Goal: Information Seeking & Learning: Learn about a topic

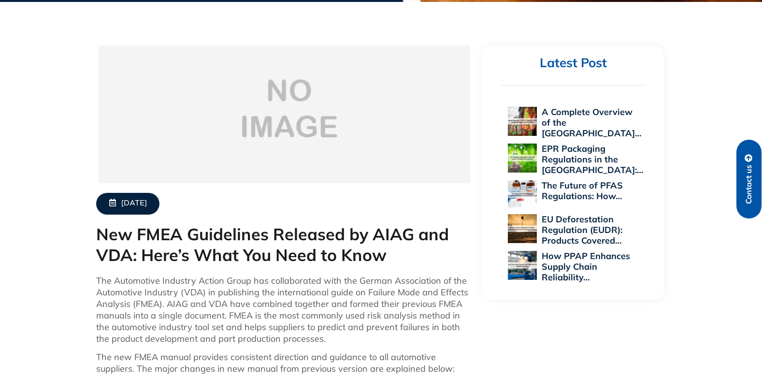
scroll to position [242, 0]
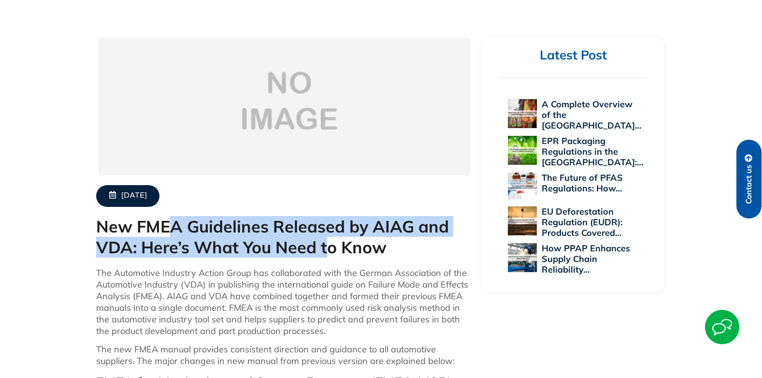
drag, startPoint x: 246, startPoint y: 234, endPoint x: 335, endPoint y: 247, distance: 90.3
click at [335, 247] on h1 "New FMEA Guidelines Released by AIAG and VDA: Here’s What You Need to Know" at bounding box center [284, 237] width 377 height 41
drag, startPoint x: 335, startPoint y: 247, endPoint x: 295, endPoint y: 248, distance: 40.2
click at [295, 248] on h1 "New FMEA Guidelines Released by AIAG and VDA: Here’s What You Need to Know" at bounding box center [284, 237] width 377 height 41
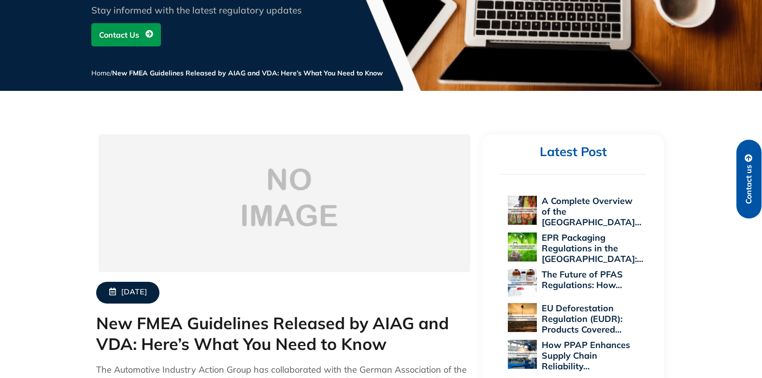
scroll to position [0, 0]
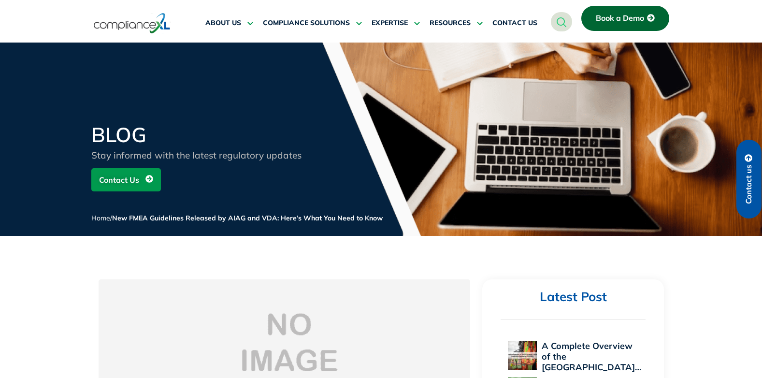
click at [561, 24] on icon "navsearch-button" at bounding box center [562, 22] width 10 height 10
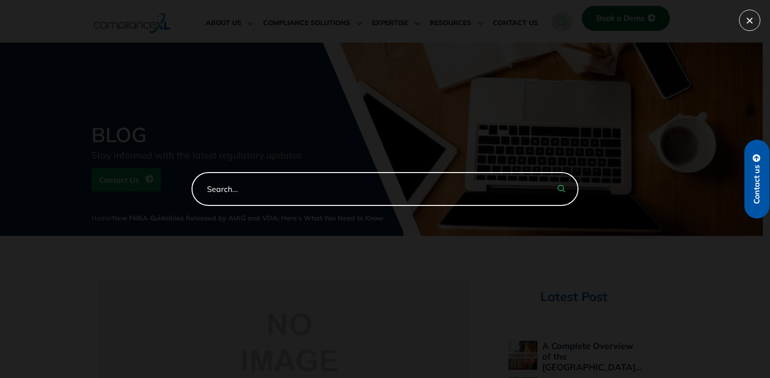
click at [302, 197] on input "search-form" at bounding box center [384, 189] width 387 height 34
type input "FMEA"
click at [544, 172] on button "search-button" at bounding box center [561, 189] width 34 height 34
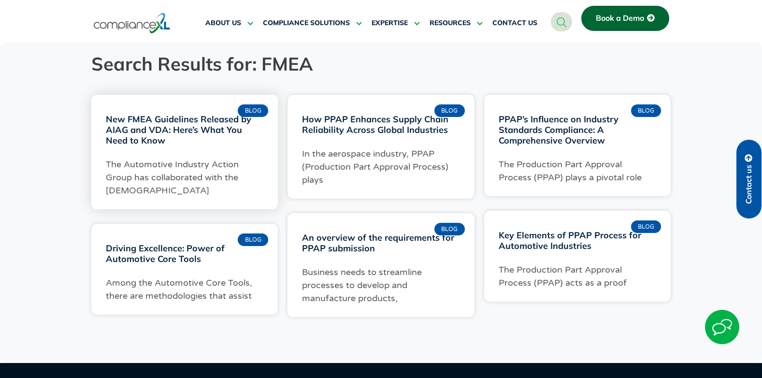
drag, startPoint x: 200, startPoint y: 175, endPoint x: 123, endPoint y: 125, distance: 92.3
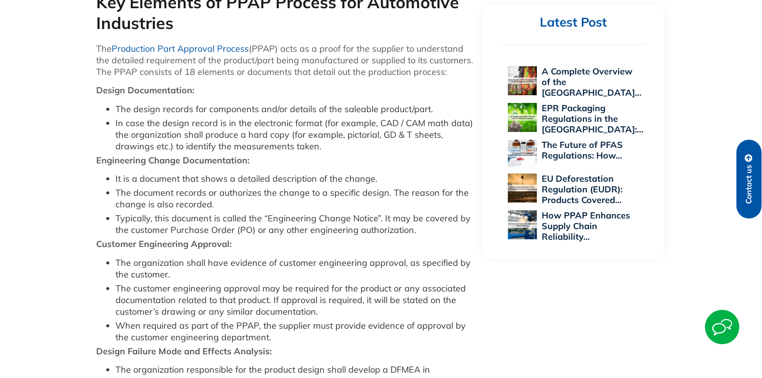
scroll to position [483, 0]
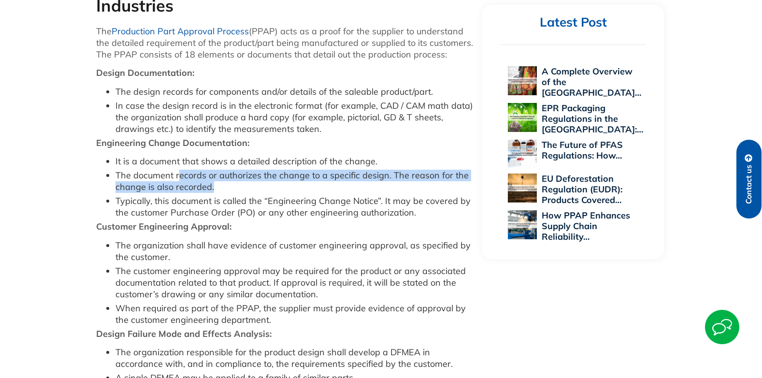
drag, startPoint x: 178, startPoint y: 175, endPoint x: 217, endPoint y: 183, distance: 39.6
click at [217, 183] on li "The document records or authorizes the change to a specific design. The reason …" at bounding box center [295, 181] width 358 height 23
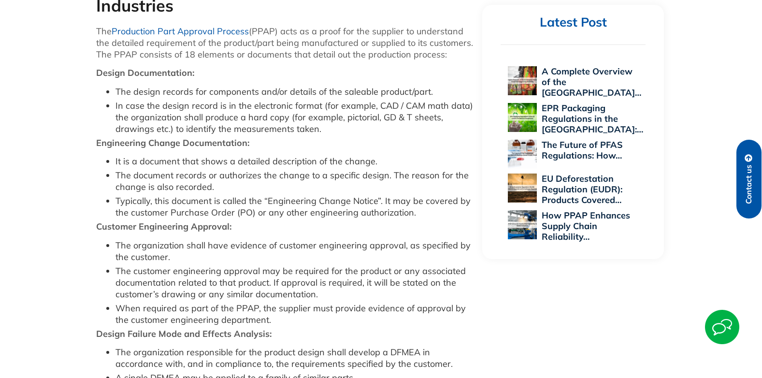
drag, startPoint x: 217, startPoint y: 183, endPoint x: 161, endPoint y: 202, distance: 58.6
click at [161, 202] on li "Typically, this document is called the “Engineering Change Notice”. It may be c…" at bounding box center [295, 206] width 358 height 23
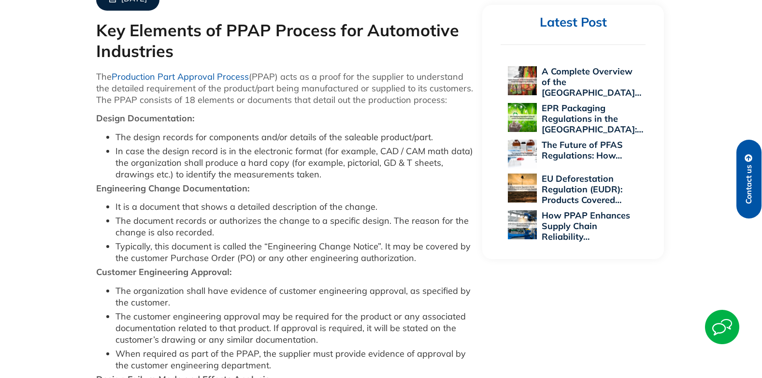
scroll to position [387, 0]
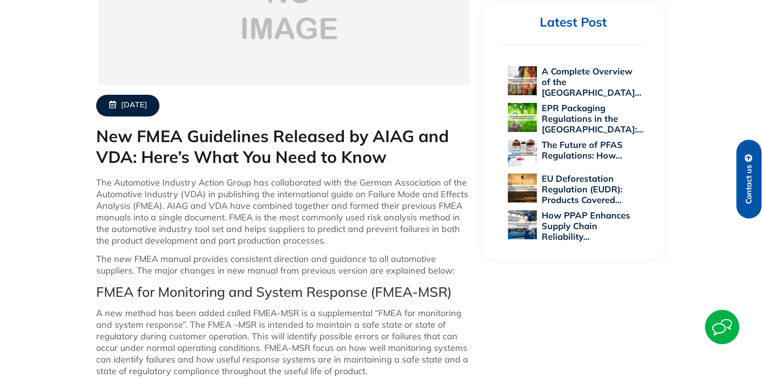
scroll to position [331, 0]
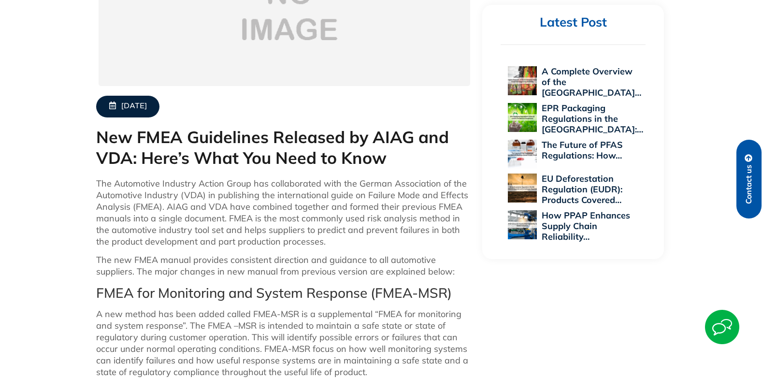
click at [186, 135] on h1 "New FMEA Guidelines Released by AIAG and VDA: Here’s What You Need to Know" at bounding box center [284, 147] width 377 height 41
click at [313, 148] on h1 "New FMEA Guidelines Released by AIAG and VDA: Here’s What You Need to Know" at bounding box center [284, 147] width 377 height 41
click at [324, 139] on h1 "New FMEA Guidelines Released by AIAG and VDA: Here’s What You Need to Know" at bounding box center [284, 147] width 377 height 41
click at [325, 150] on h1 "New FMEA Guidelines Released by AIAG and VDA: Here’s What You Need to Know" at bounding box center [284, 147] width 377 height 41
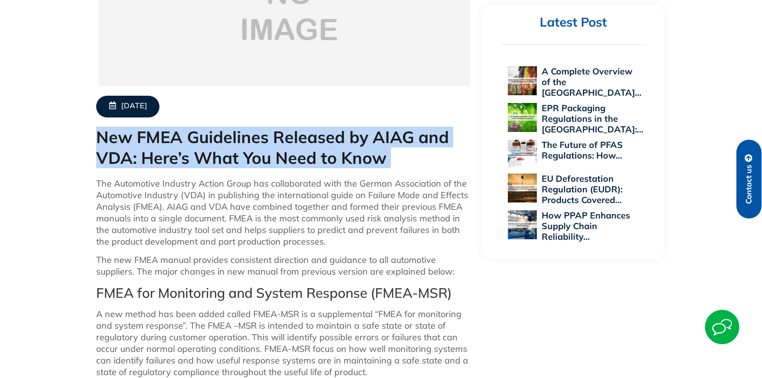
click at [325, 150] on h1 "New FMEA Guidelines Released by AIAG and VDA: Here’s What You Need to Know" at bounding box center [284, 147] width 377 height 41
copy div "New FMEA Guidelines Released by AIAG and VDA: Here’s What You Need to Know"
